Goal: Transaction & Acquisition: Purchase product/service

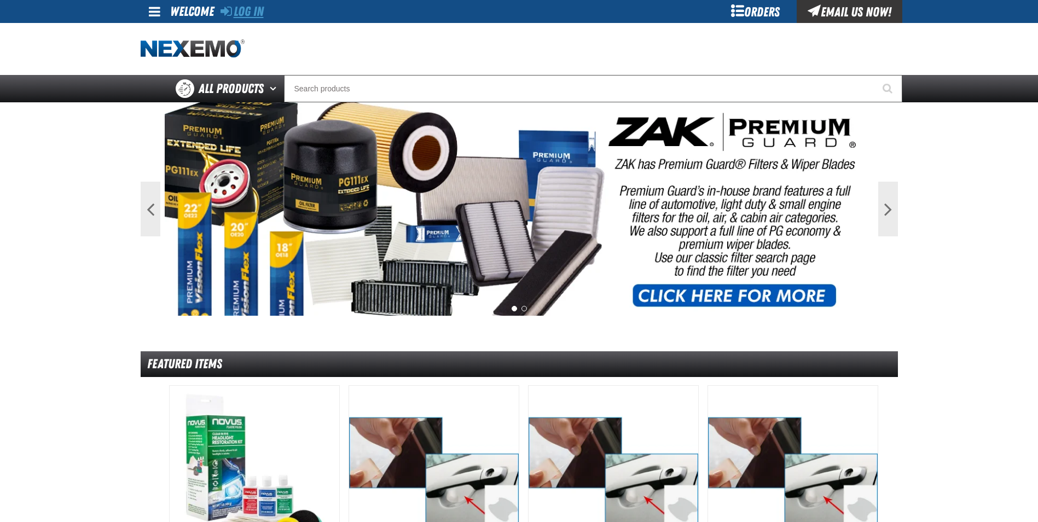
click at [240, 9] on link "Log In" at bounding box center [241, 11] width 43 height 15
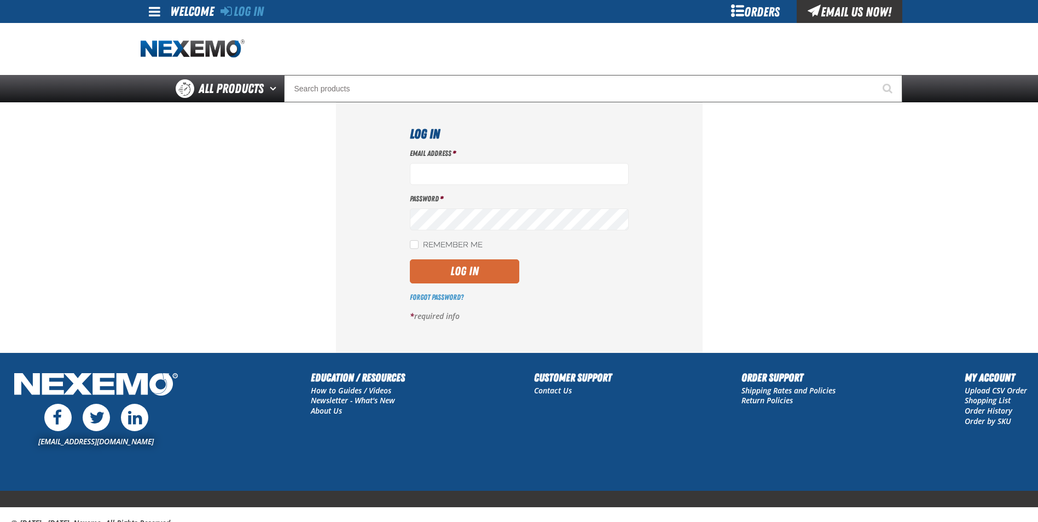
type input "[EMAIL_ADDRESS][DOMAIN_NAME]"
click at [483, 274] on button "Log In" at bounding box center [464, 271] width 109 height 24
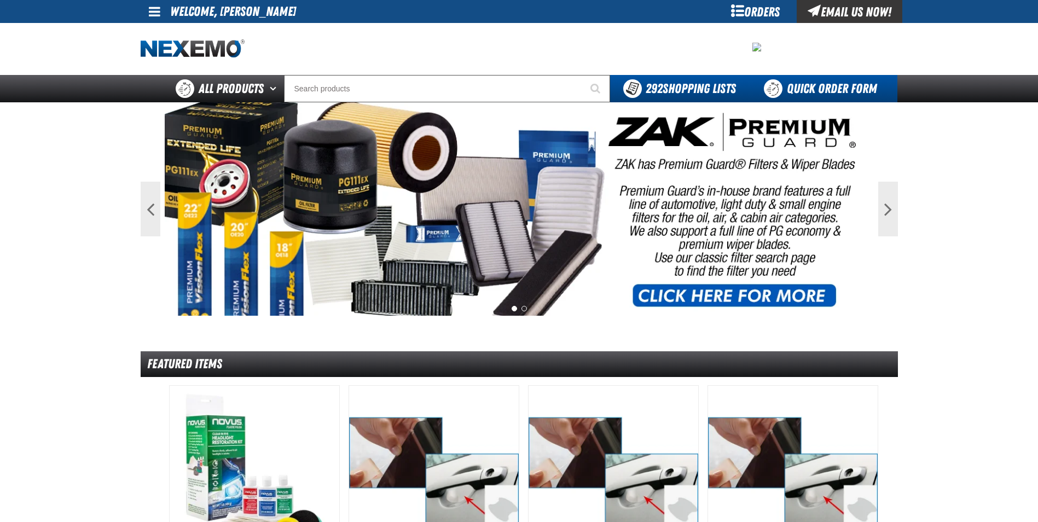
click at [811, 88] on link "Quick Order Form" at bounding box center [823, 88] width 148 height 27
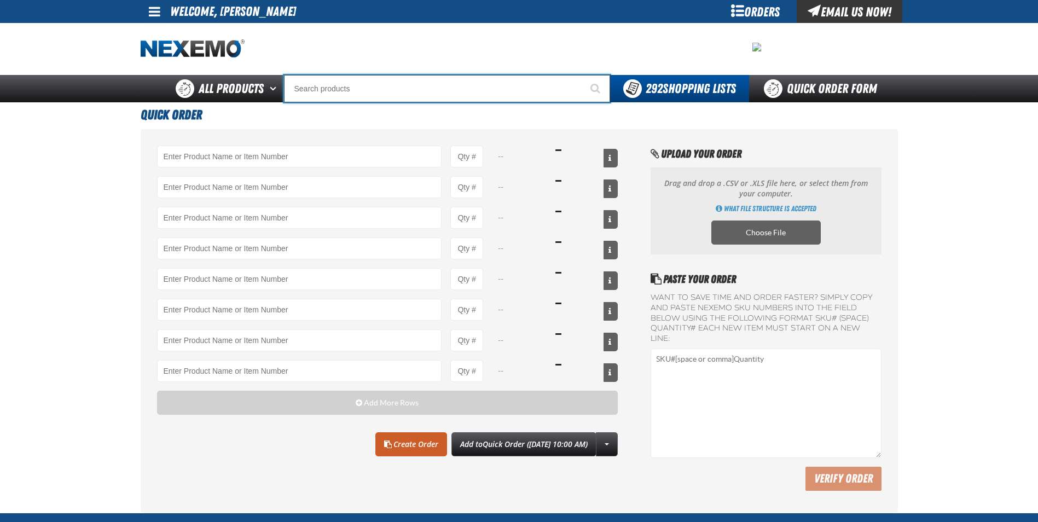
click at [335, 89] on input "Search" at bounding box center [447, 88] width 326 height 27
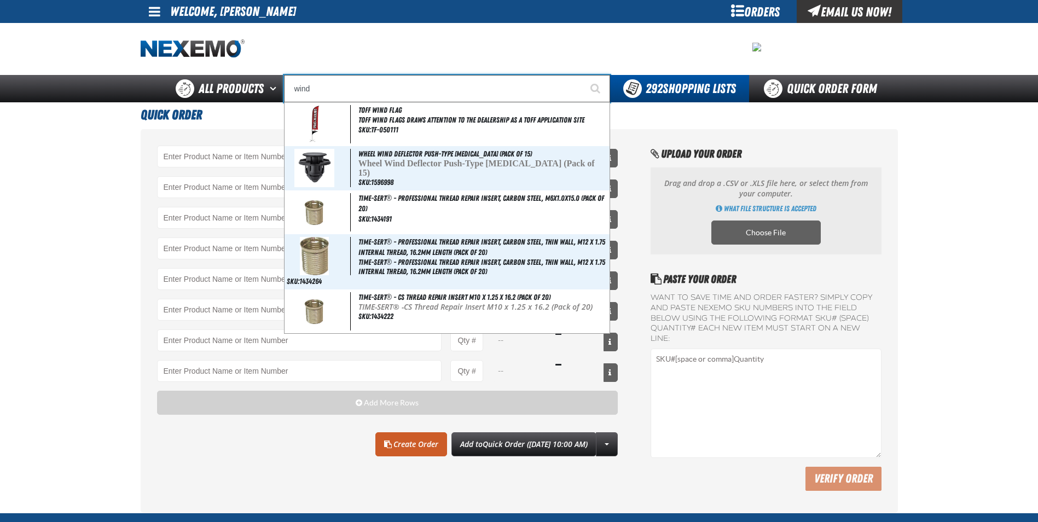
type input "winds"
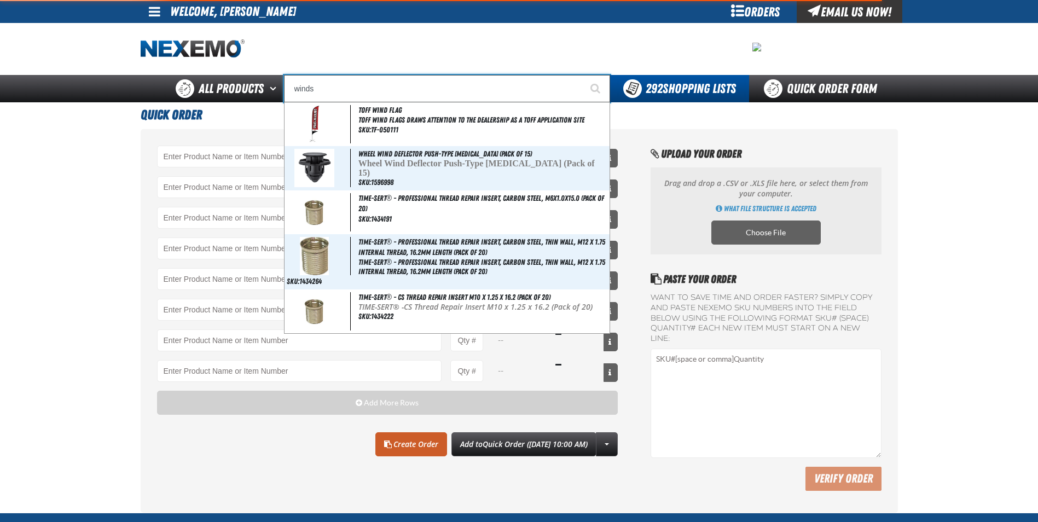
type input "windshield Ribbons - USA"
type input "windsh"
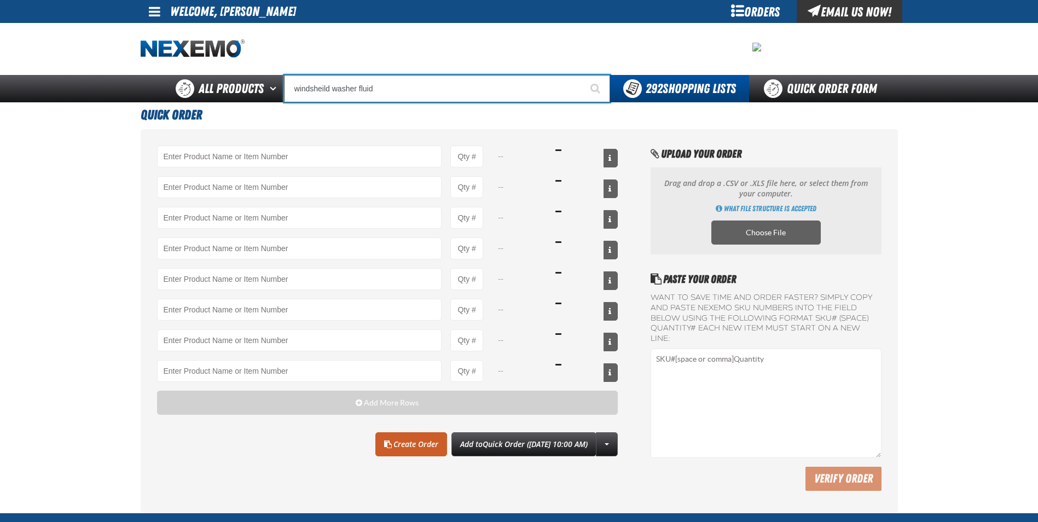
type input "windsheild washer fluid"
click at [583, 75] on button "Start Searching" at bounding box center [596, 88] width 27 height 27
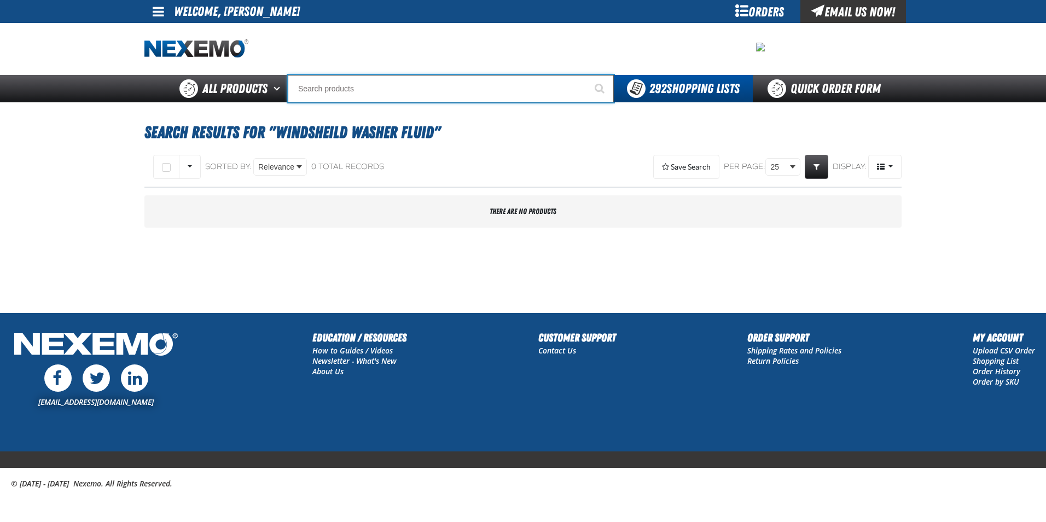
click at [335, 89] on input "Search" at bounding box center [451, 88] width 326 height 27
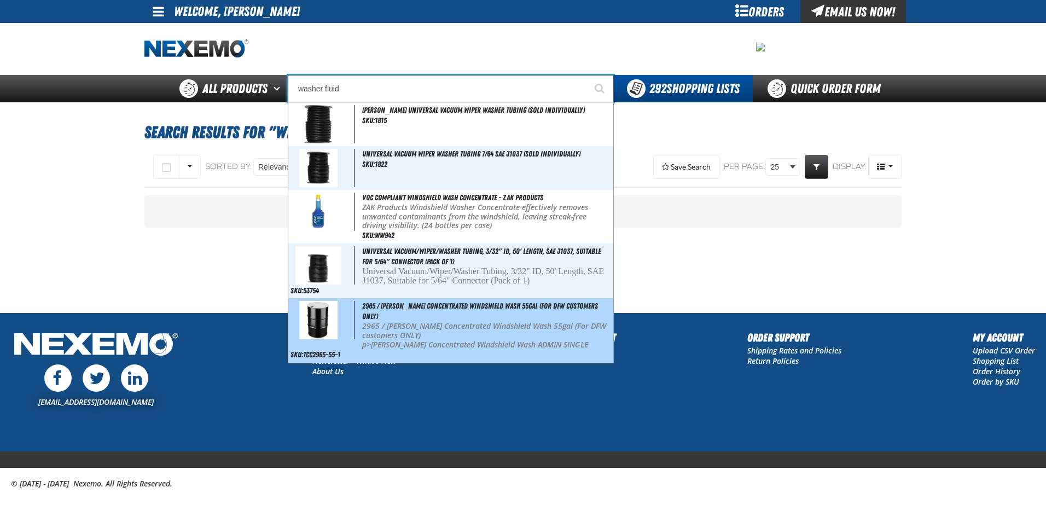
click at [403, 322] on p "2965 / [PERSON_NAME] Concentrated Windshield Wash 55gal (For DFW customers ONLY)" at bounding box center [486, 331] width 249 height 19
type input "2965 / [PERSON_NAME] Concentrated Windshield Wash 55gal (For DFW customers ONLY)"
